Goal: Transaction & Acquisition: Book appointment/travel/reservation

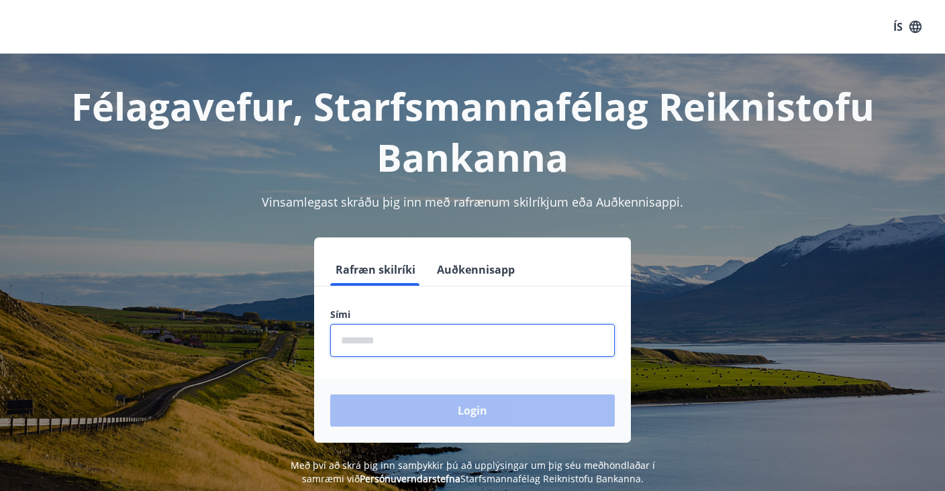
click at [393, 335] on input "phone" at bounding box center [472, 340] width 284 height 33
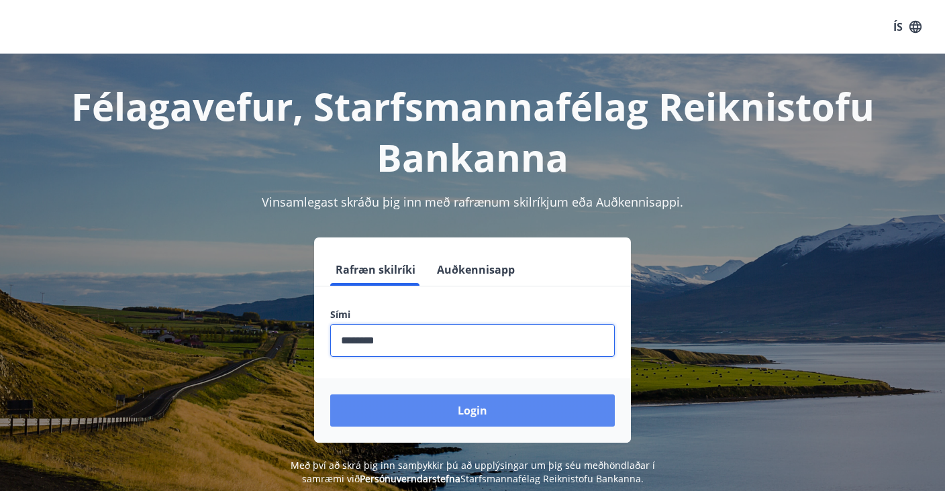
type input "********"
drag, startPoint x: 469, startPoint y: 422, endPoint x: 464, endPoint y: 413, distance: 10.2
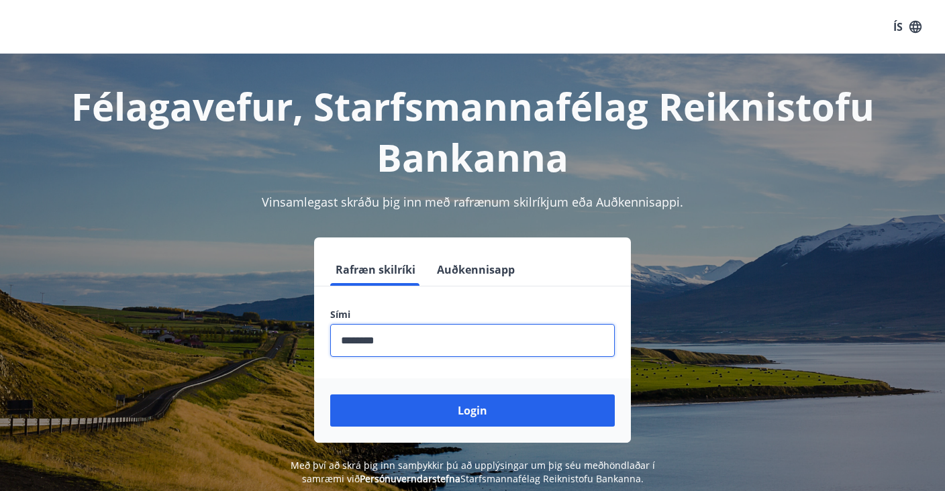
click at [469, 421] on button "Login" at bounding box center [472, 410] width 284 height 32
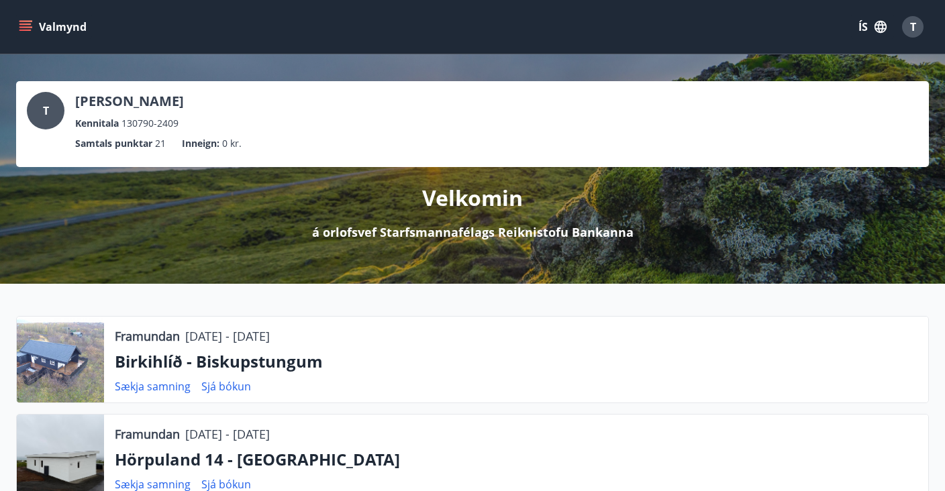
click at [25, 19] on button "Valmynd" at bounding box center [54, 27] width 76 height 24
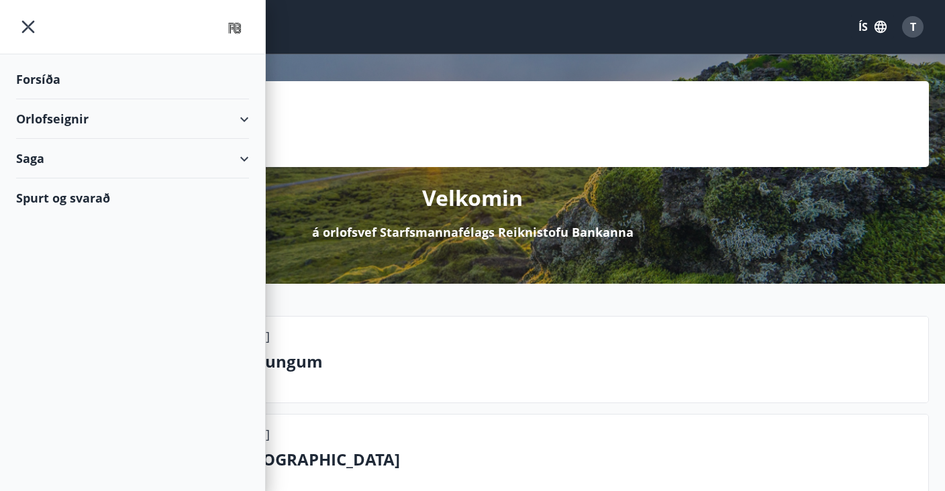
click at [588, 365] on p "Birkihlíð - Biskupstungum" at bounding box center [516, 361] width 802 height 23
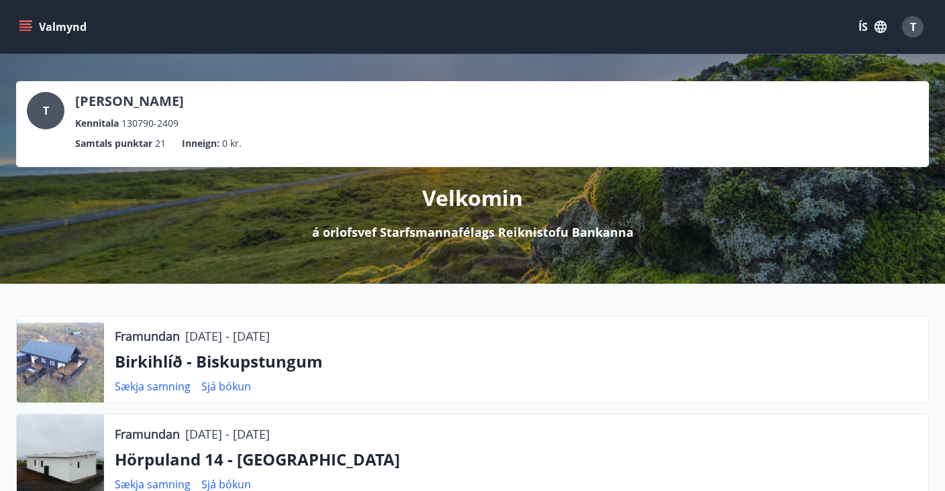
click at [5, 27] on div "Valmynd ÍS T" at bounding box center [472, 27] width 945 height 54
click at [22, 25] on icon "menu" at bounding box center [25, 26] width 13 height 13
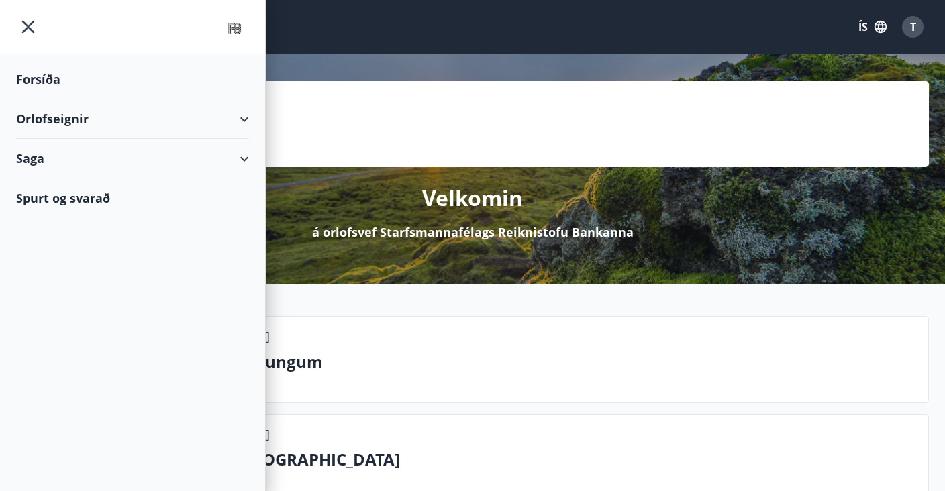
click at [237, 116] on div "Orlofseignir" at bounding box center [132, 119] width 233 height 40
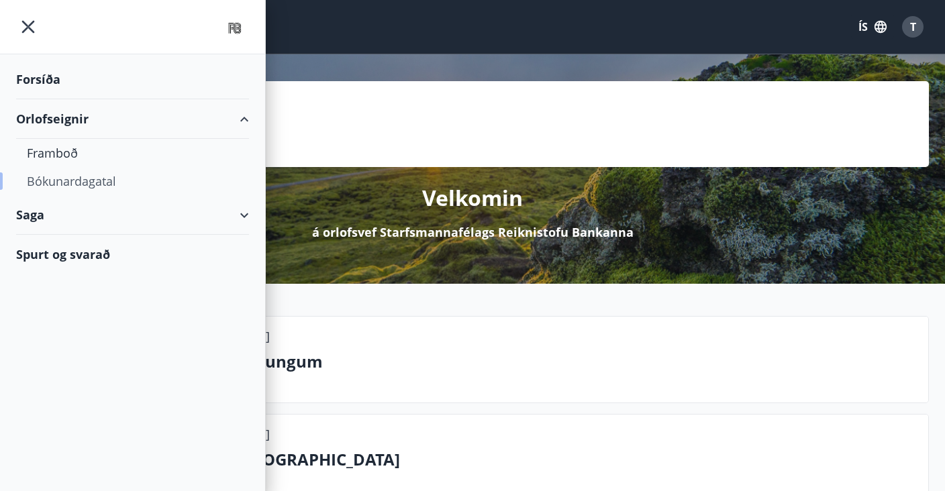
click at [88, 185] on div "Bókunardagatal" at bounding box center [132, 181] width 211 height 28
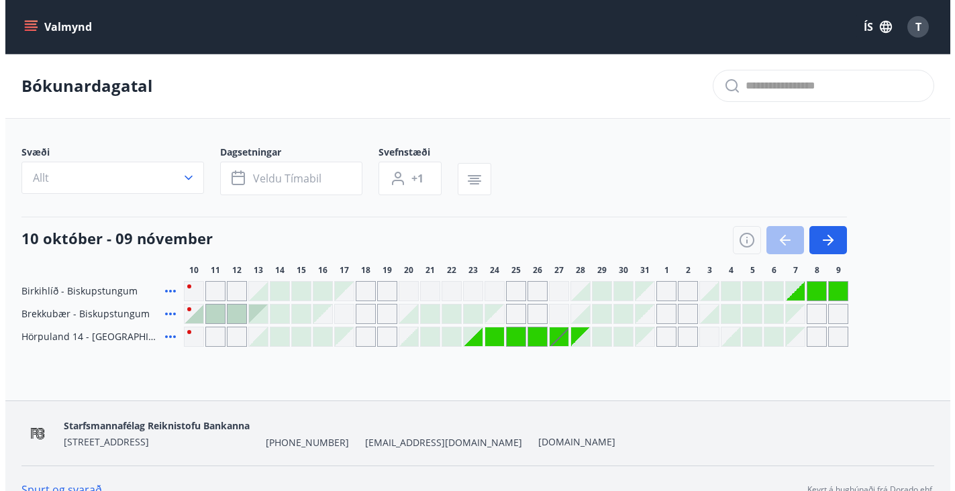
scroll to position [22, 0]
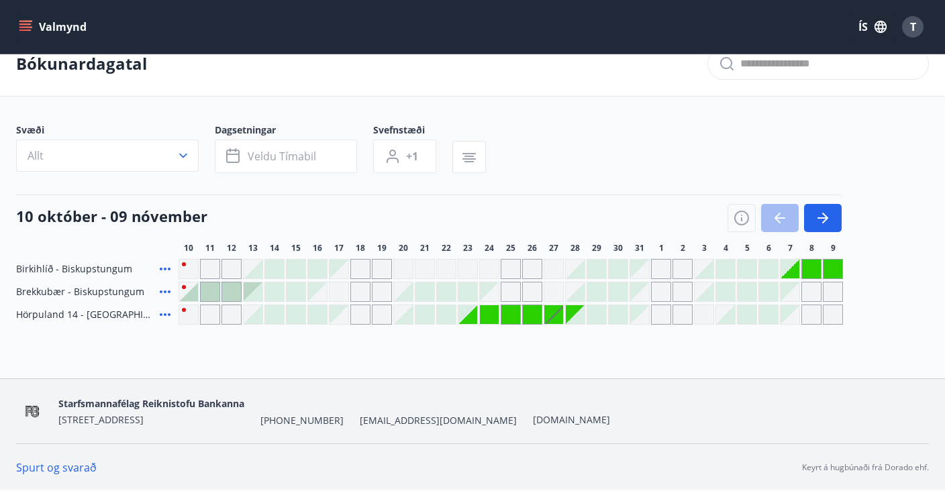
click at [449, 317] on div at bounding box center [446, 314] width 19 height 19
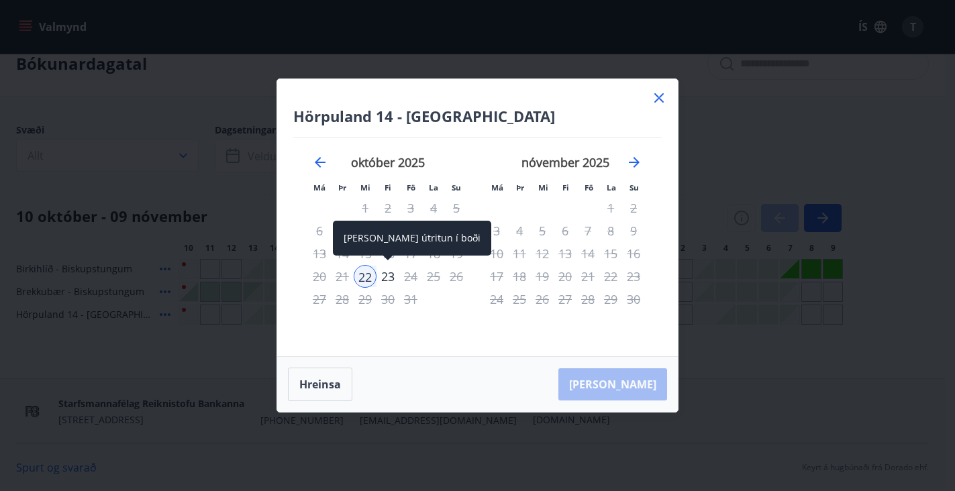
click at [392, 279] on div "23" at bounding box center [387, 276] width 23 height 23
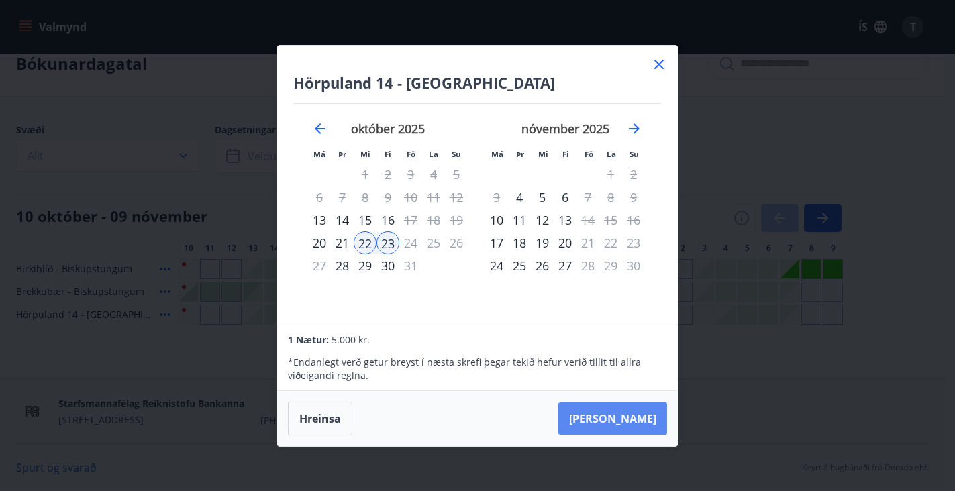
click at [646, 417] on button "Taka Frá" at bounding box center [612, 418] width 109 height 32
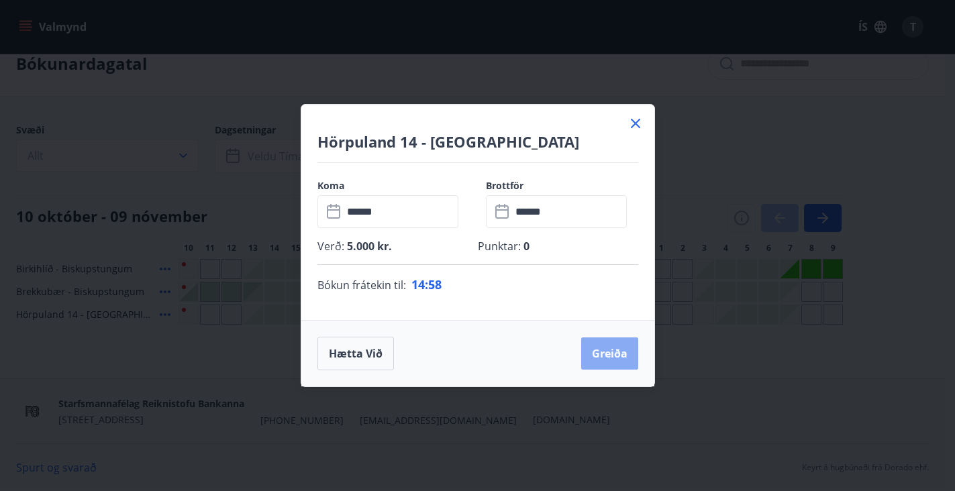
click at [619, 345] on button "Greiða" at bounding box center [609, 353] width 57 height 32
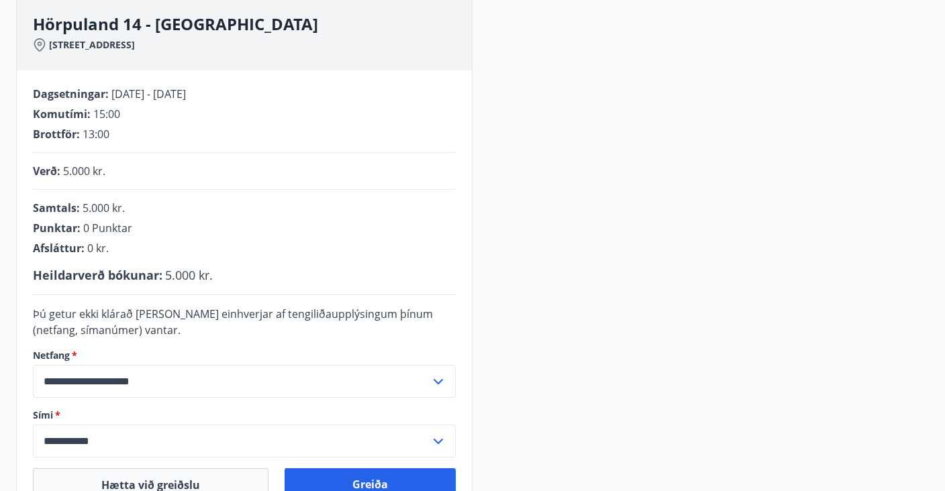
scroll to position [337, 0]
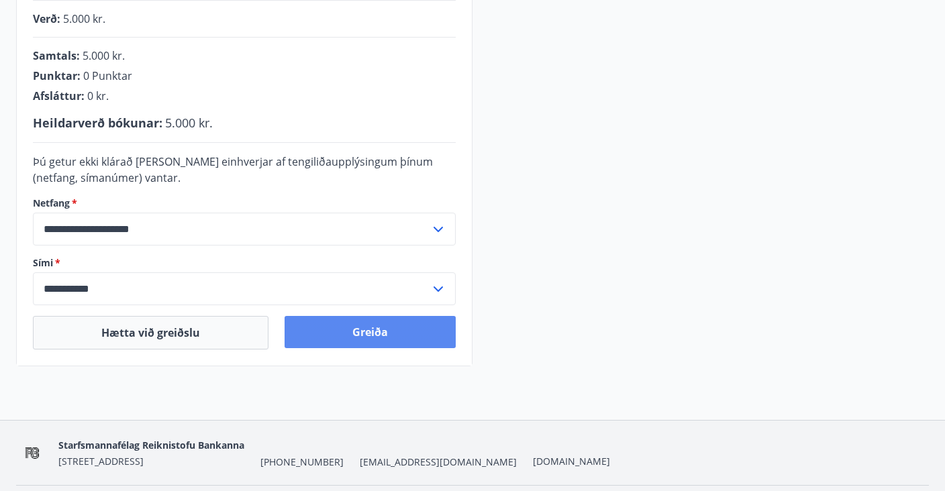
click at [379, 335] on button "Greiða" at bounding box center [369, 332] width 171 height 32
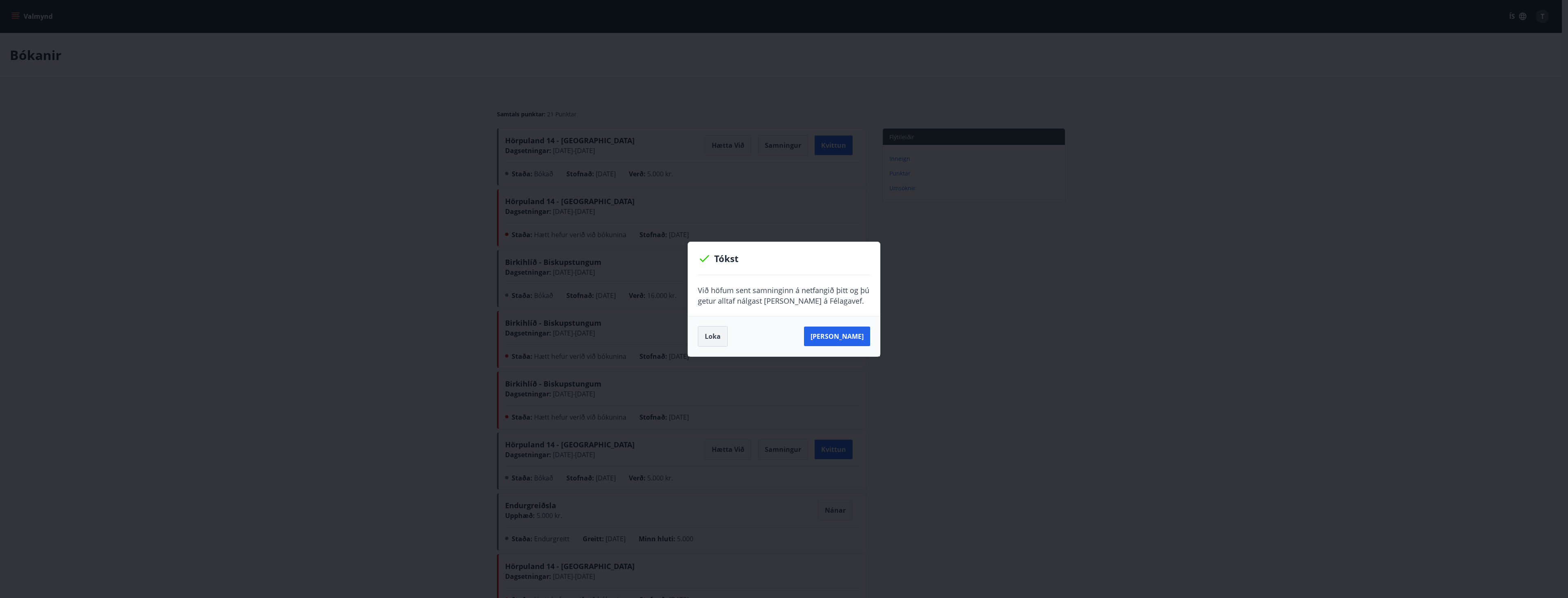
click at [581, 298] on button "Loka" at bounding box center [712, 336] width 30 height 21
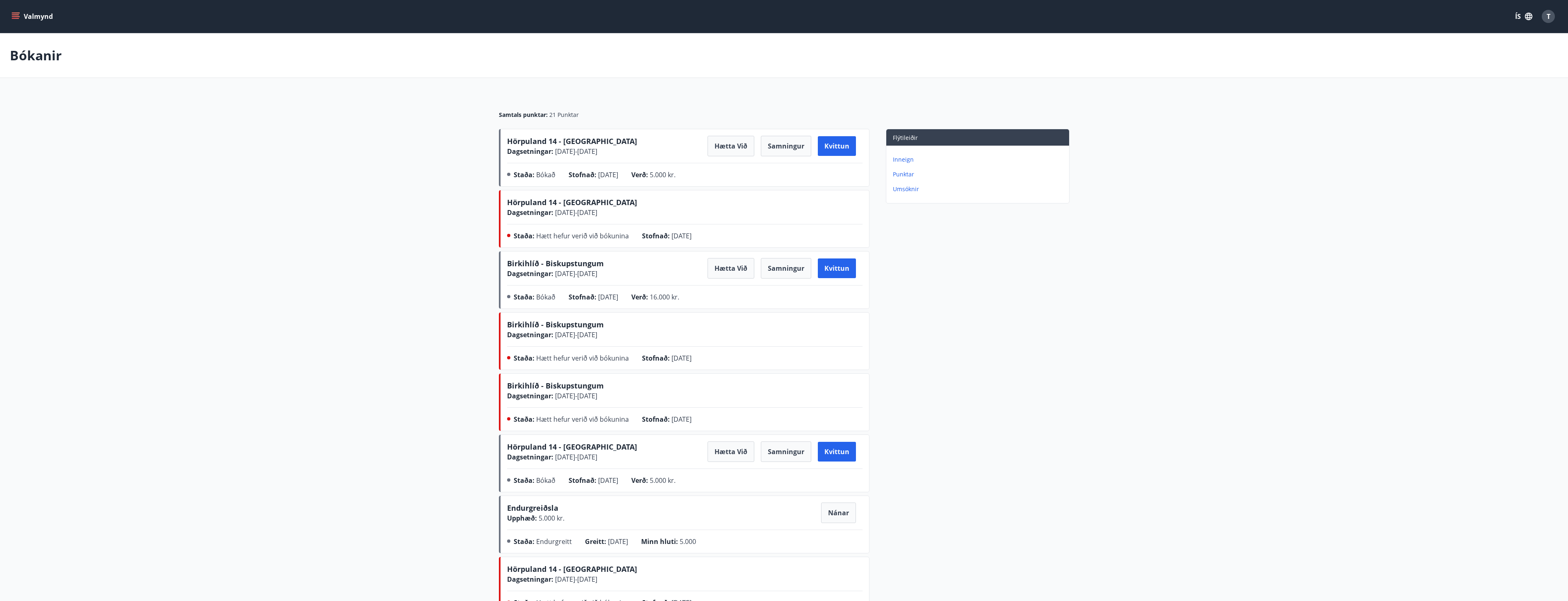
click at [401, 287] on main "Bókanir Samtals punktar : 21 Punktar Hörpuland 14 - [GEOGRAPHIC_DATA] Dagsetnin…" at bounding box center [784, 539] width 1568 height 1012
drag, startPoint x: 667, startPoint y: 214, endPoint x: 425, endPoint y: 207, distance: 242.1
click at [427, 207] on main "Bókanir Samtals punktar : 21 Punktar Hörpuland 14 - [GEOGRAPHIC_DATA] Dagsetnin…" at bounding box center [784, 539] width 1568 height 1012
click at [419, 210] on main "Bókanir Samtals punktar : 21 Punktar Hörpuland 14 - [GEOGRAPHIC_DATA] Dagsetnin…" at bounding box center [784, 539] width 1568 height 1012
click at [583, 160] on p "Inneign" at bounding box center [979, 159] width 173 height 8
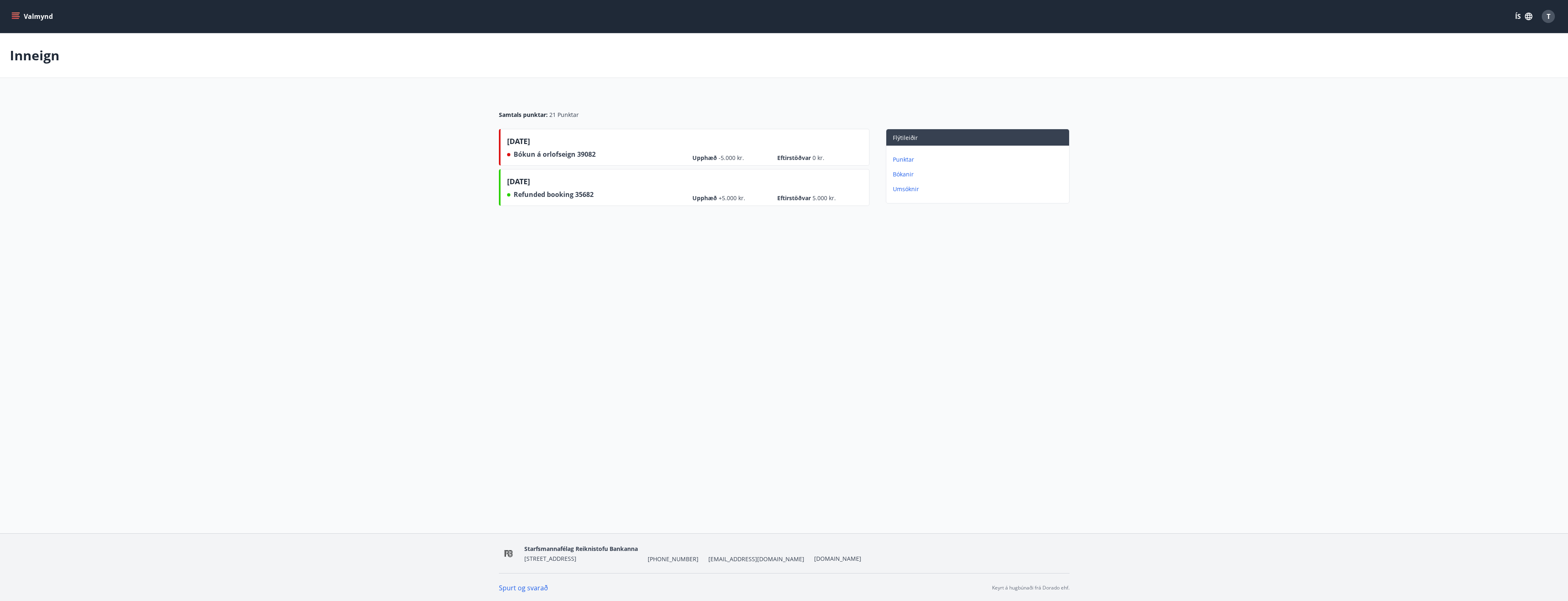
click at [583, 161] on p "Punktar" at bounding box center [979, 159] width 173 height 8
click at [31, 18] on button "Valmynd" at bounding box center [33, 17] width 46 height 15
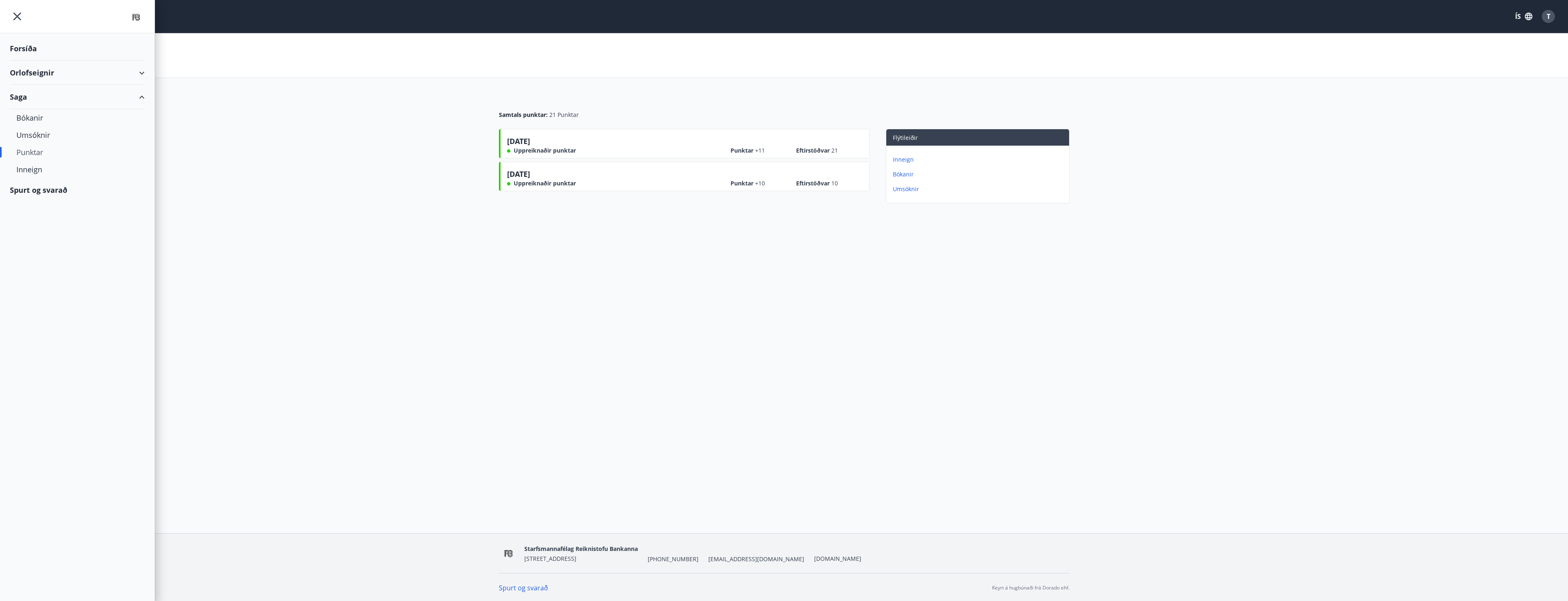
click at [29, 51] on div "Forsíða" at bounding box center [77, 49] width 135 height 24
